Goal: Entertainment & Leisure: Consume media (video, audio)

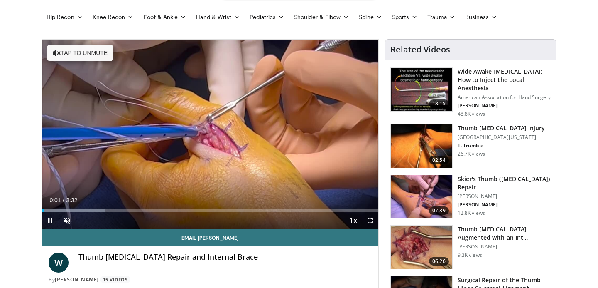
scroll to position [26, 0]
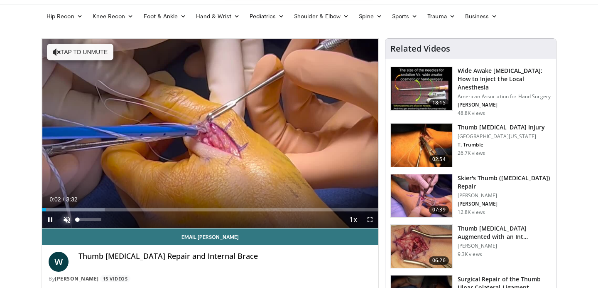
click at [68, 221] on span "Video Player" at bounding box center [67, 219] width 17 height 17
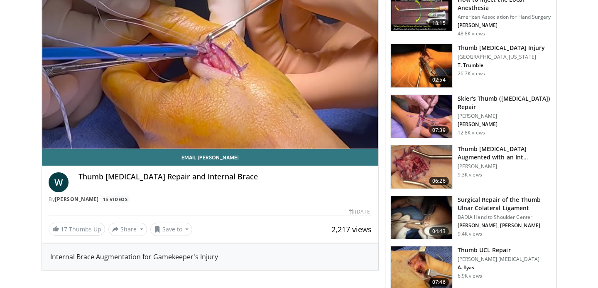
scroll to position [105, 0]
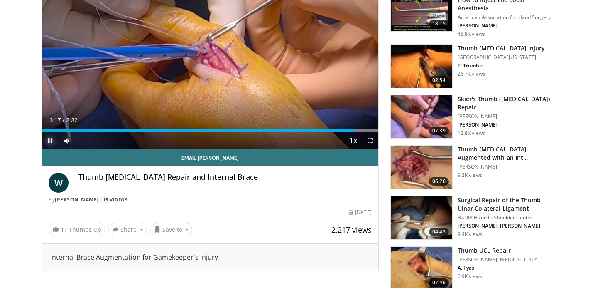
click at [51, 139] on span "Video Player" at bounding box center [50, 140] width 17 height 17
click at [478, 246] on h3 "Thumb UCL Repair" at bounding box center [499, 250] width 82 height 8
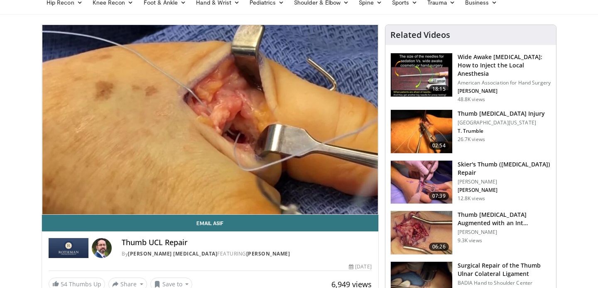
scroll to position [44, 0]
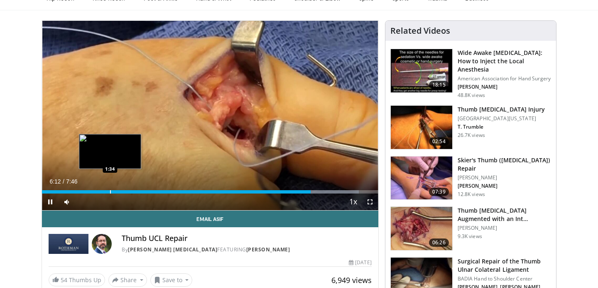
click at [110, 192] on div "Progress Bar" at bounding box center [110, 191] width 1 height 3
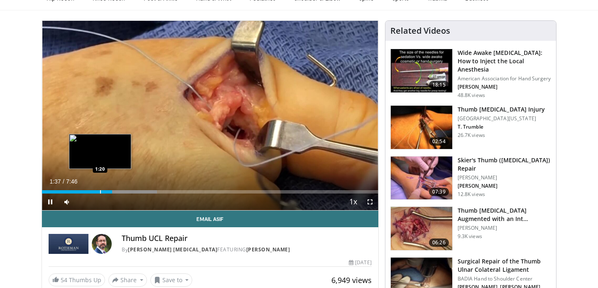
click at [100, 192] on div "Progress Bar" at bounding box center [100, 191] width 1 height 3
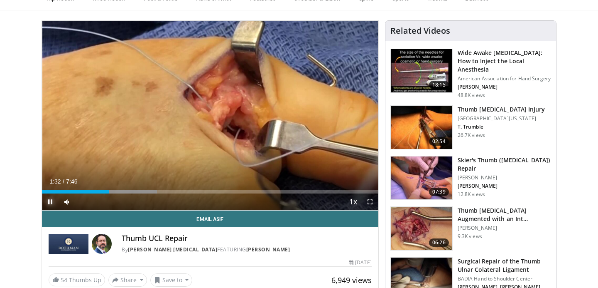
click at [49, 203] on span "Video Player" at bounding box center [50, 201] width 17 height 17
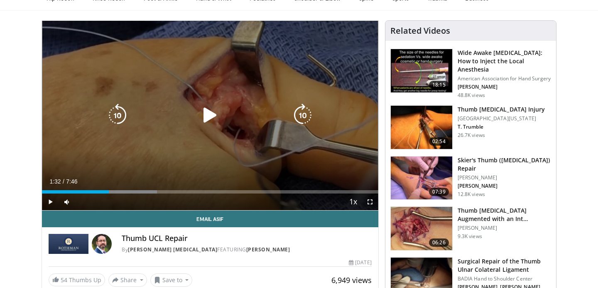
click at [211, 117] on icon "Video Player" at bounding box center [210, 114] width 23 height 23
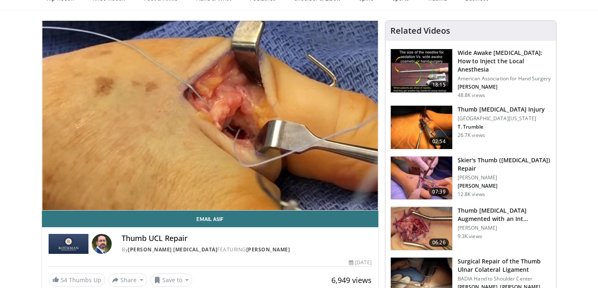
click at [51, 202] on div "10 seconds Tap to unmute" at bounding box center [210, 115] width 337 height 189
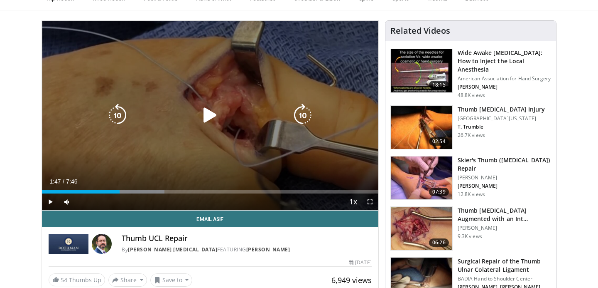
click at [212, 116] on icon "Video Player" at bounding box center [210, 114] width 23 height 23
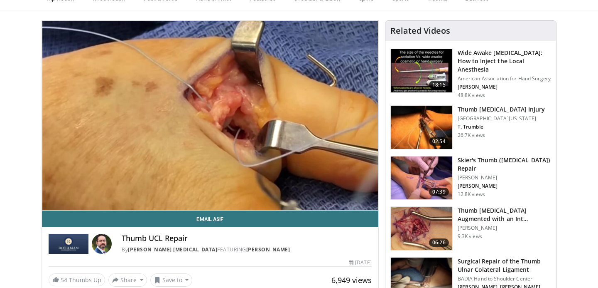
click at [51, 201] on div "10 seconds Tap to unmute" at bounding box center [210, 115] width 337 height 189
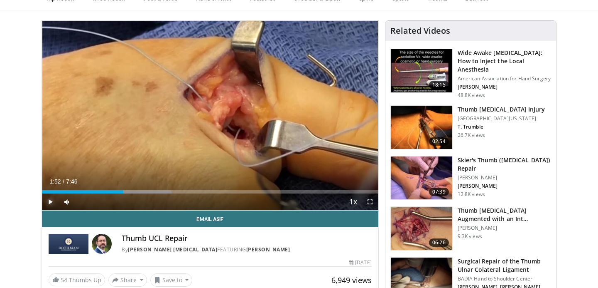
click at [51, 201] on span "Video Player" at bounding box center [50, 201] width 17 height 17
click at [53, 200] on span "Video Player" at bounding box center [50, 201] width 17 height 17
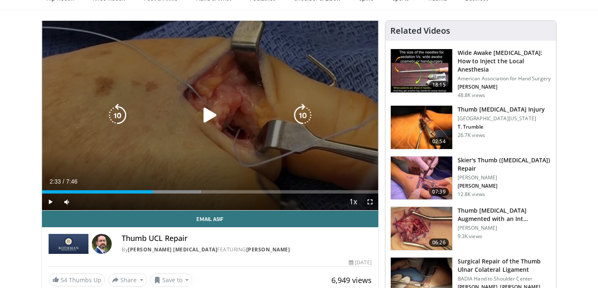
click at [208, 112] on icon "Video Player" at bounding box center [210, 114] width 23 height 23
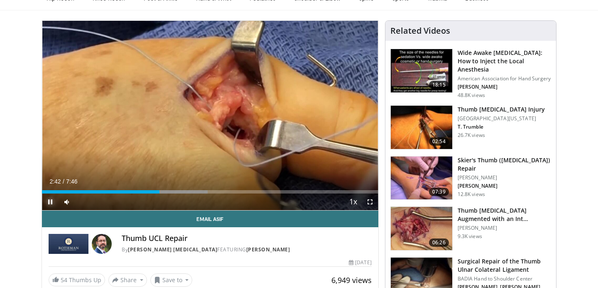
click at [52, 201] on span "Video Player" at bounding box center [50, 201] width 17 height 17
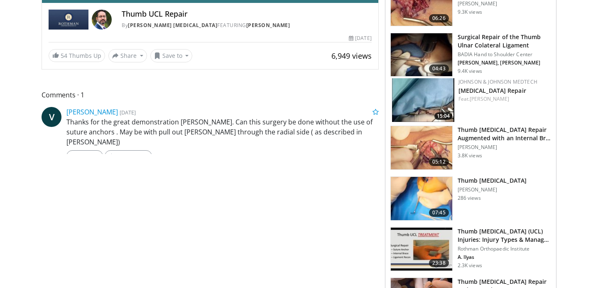
scroll to position [255, 0]
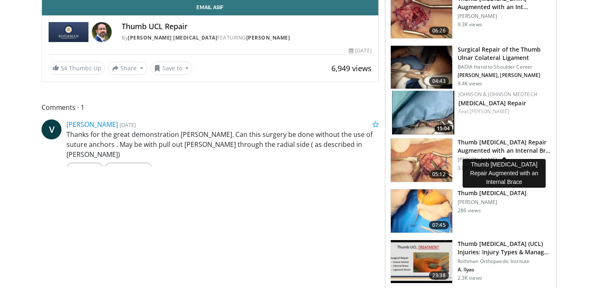
click at [490, 141] on h3 "Thumb Ulnar Collateral Ligament Repair Augmented with an Internal Br…" at bounding box center [505, 146] width 94 height 17
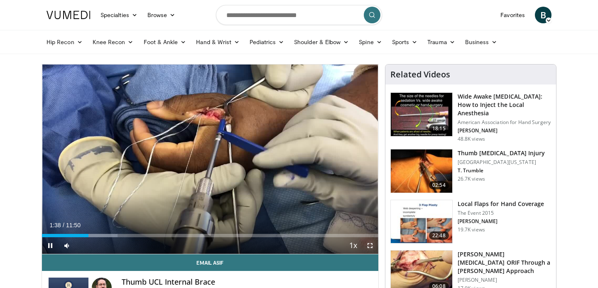
click at [369, 245] on span "Video Player" at bounding box center [370, 245] width 17 height 17
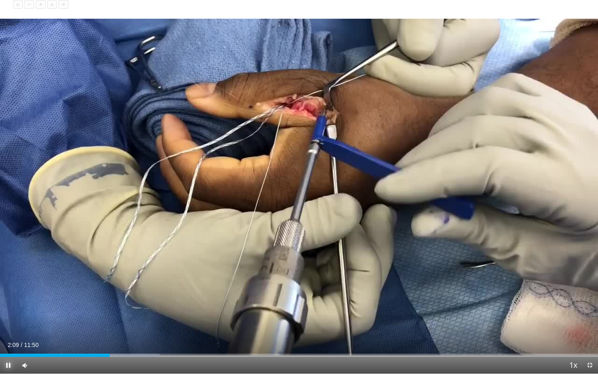
click at [6, 287] on span "Video Player" at bounding box center [8, 365] width 17 height 17
click at [7, 287] on span "Video Player" at bounding box center [8, 365] width 17 height 17
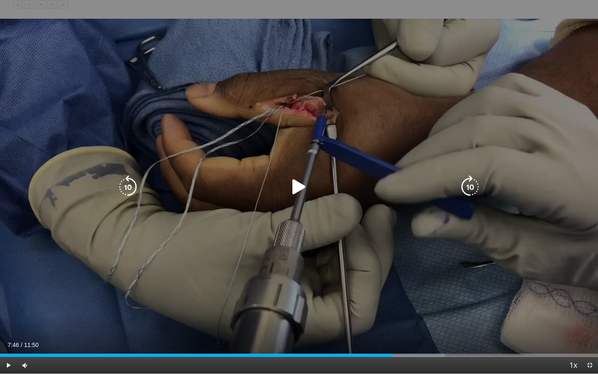
click at [300, 186] on icon "Video Player" at bounding box center [299, 186] width 23 height 23
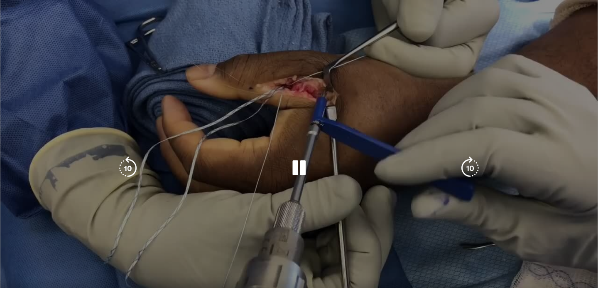
scroll to position [32, 0]
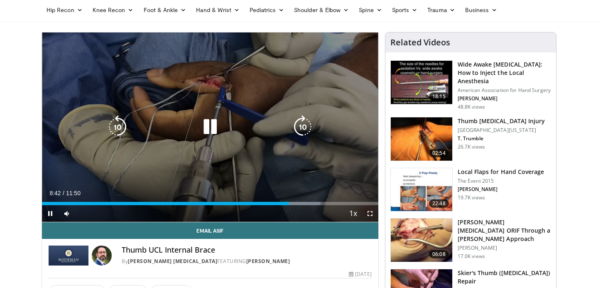
click at [214, 131] on icon "Video Player" at bounding box center [210, 126] width 23 height 23
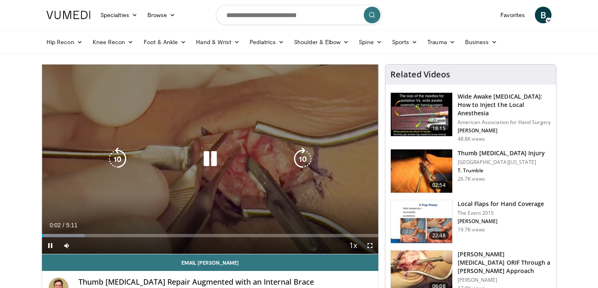
click at [212, 160] on icon "Video Player" at bounding box center [210, 158] width 23 height 23
click at [212, 170] on div "10 seconds Tap to unmute" at bounding box center [210, 158] width 337 height 189
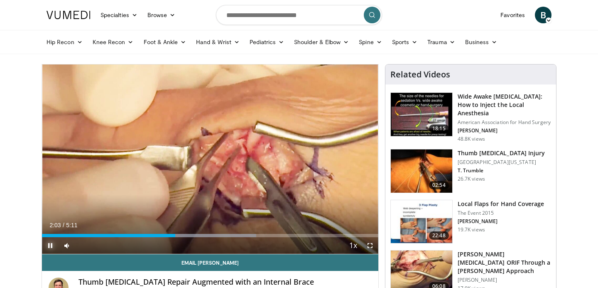
click at [51, 245] on span "Video Player" at bounding box center [50, 245] width 17 height 17
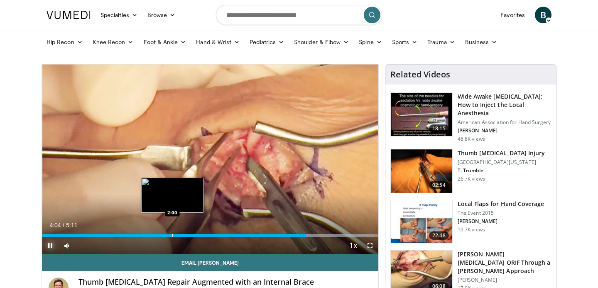
click at [172, 234] on div "Progress Bar" at bounding box center [172, 235] width 1 height 3
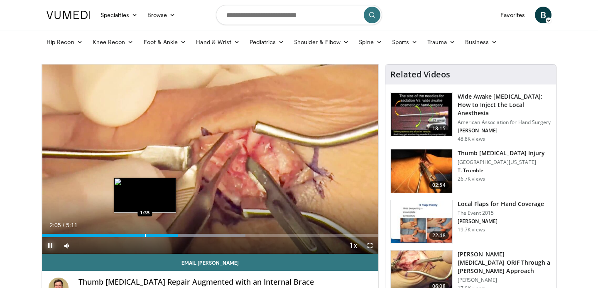
click at [145, 233] on div "Loaded : 60.53% 2:05 1:35" at bounding box center [210, 233] width 337 height 8
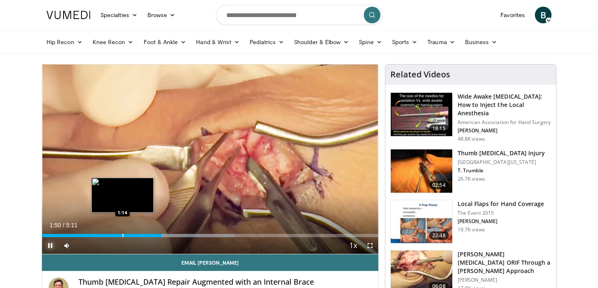
click at [123, 235] on div "Progress Bar" at bounding box center [123, 235] width 1 height 3
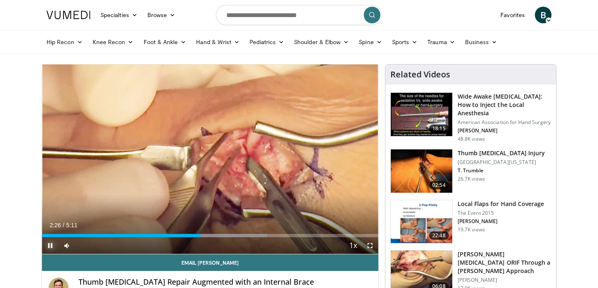
click at [51, 244] on span "Video Player" at bounding box center [50, 245] width 17 height 17
